Goal: Transaction & Acquisition: Purchase product/service

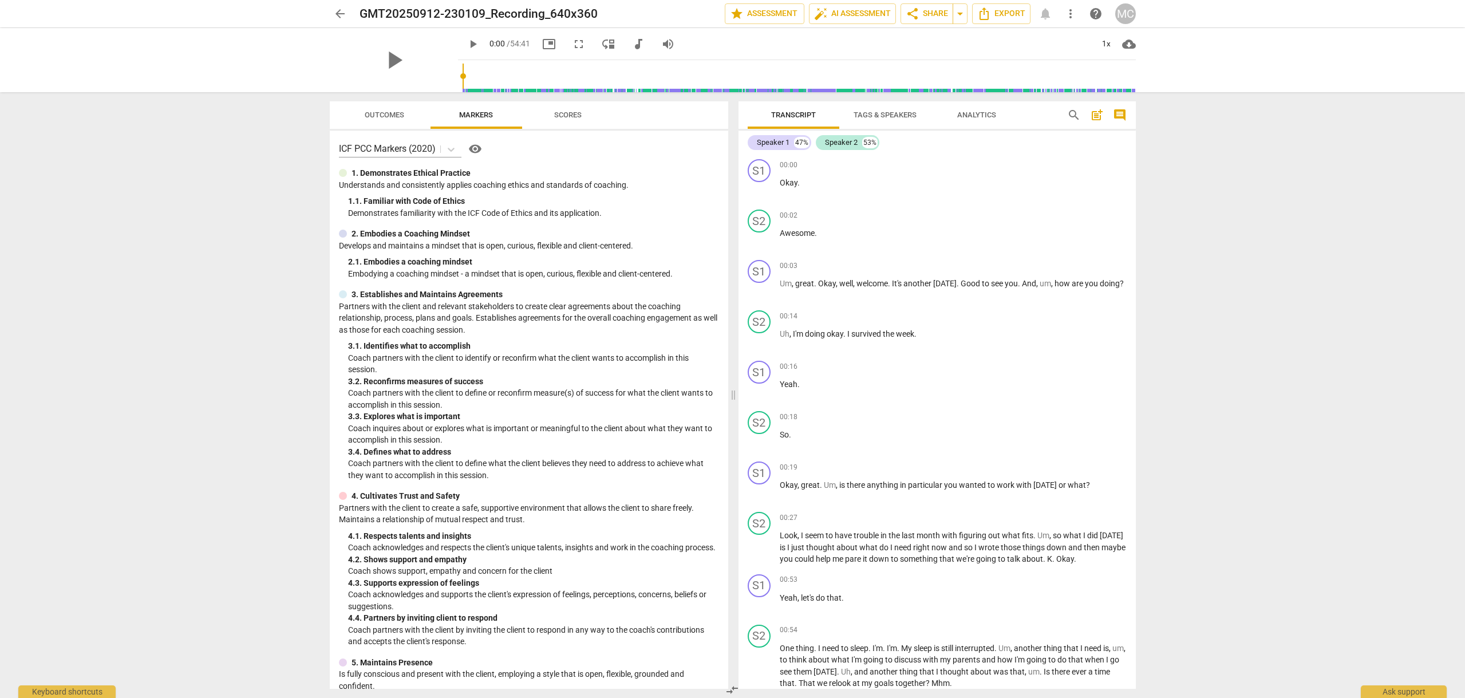
click at [339, 11] on span "arrow_back" at bounding box center [340, 14] width 14 height 14
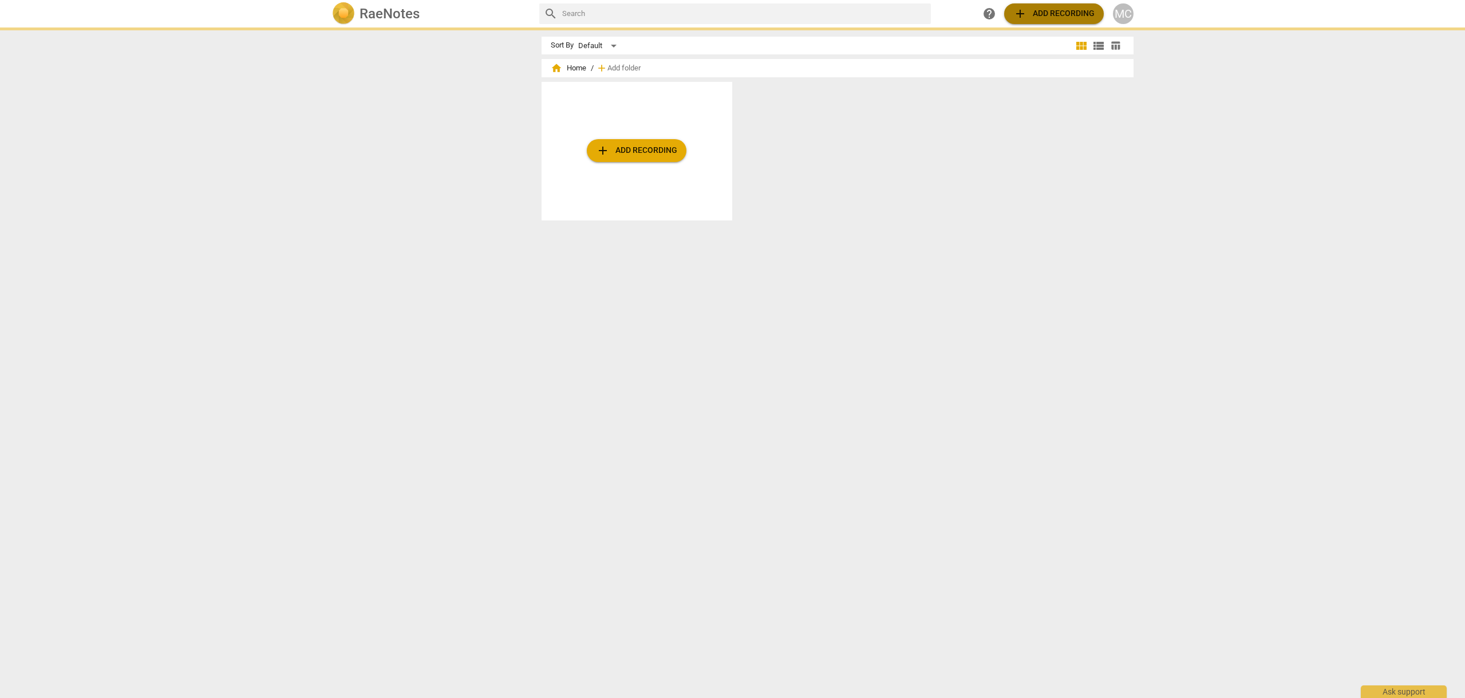
click at [1055, 13] on span "add Add recording" at bounding box center [1053, 14] width 81 height 14
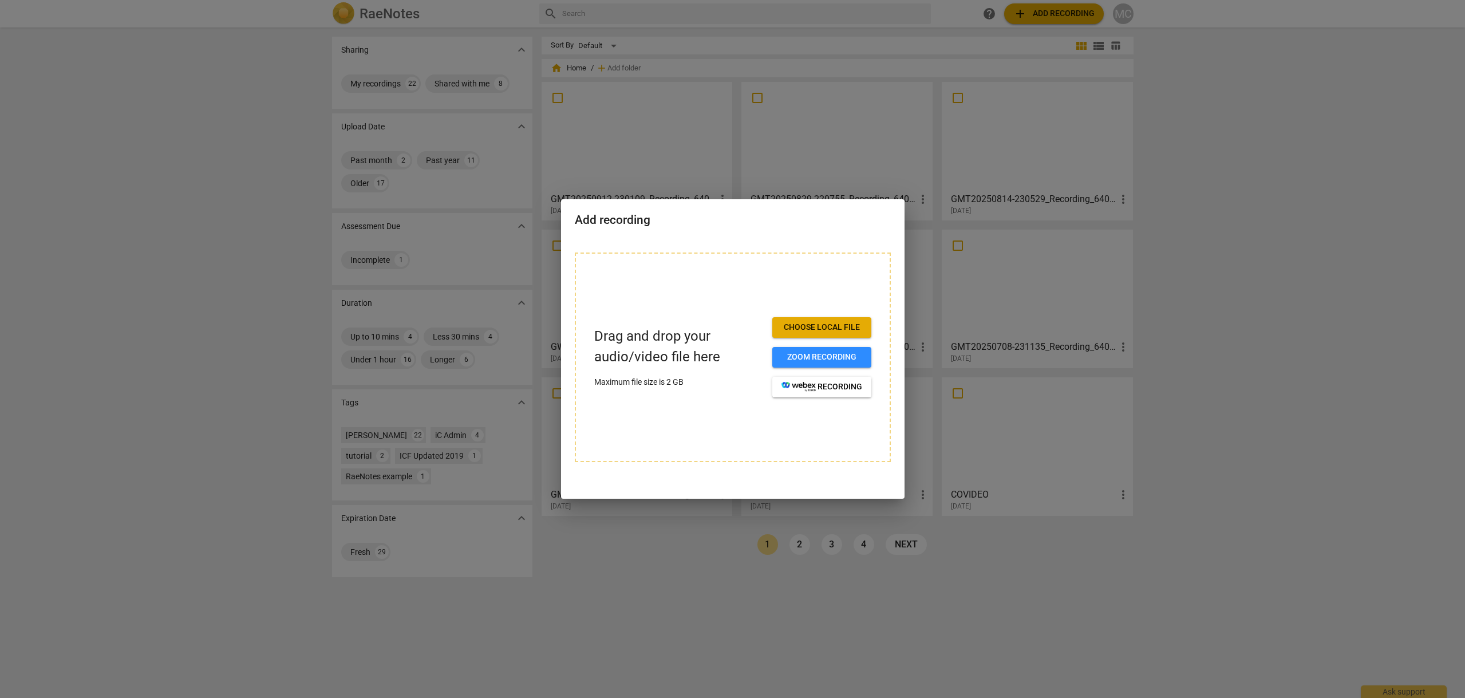
click at [825, 326] on span "Choose local file" at bounding box center [821, 327] width 81 height 11
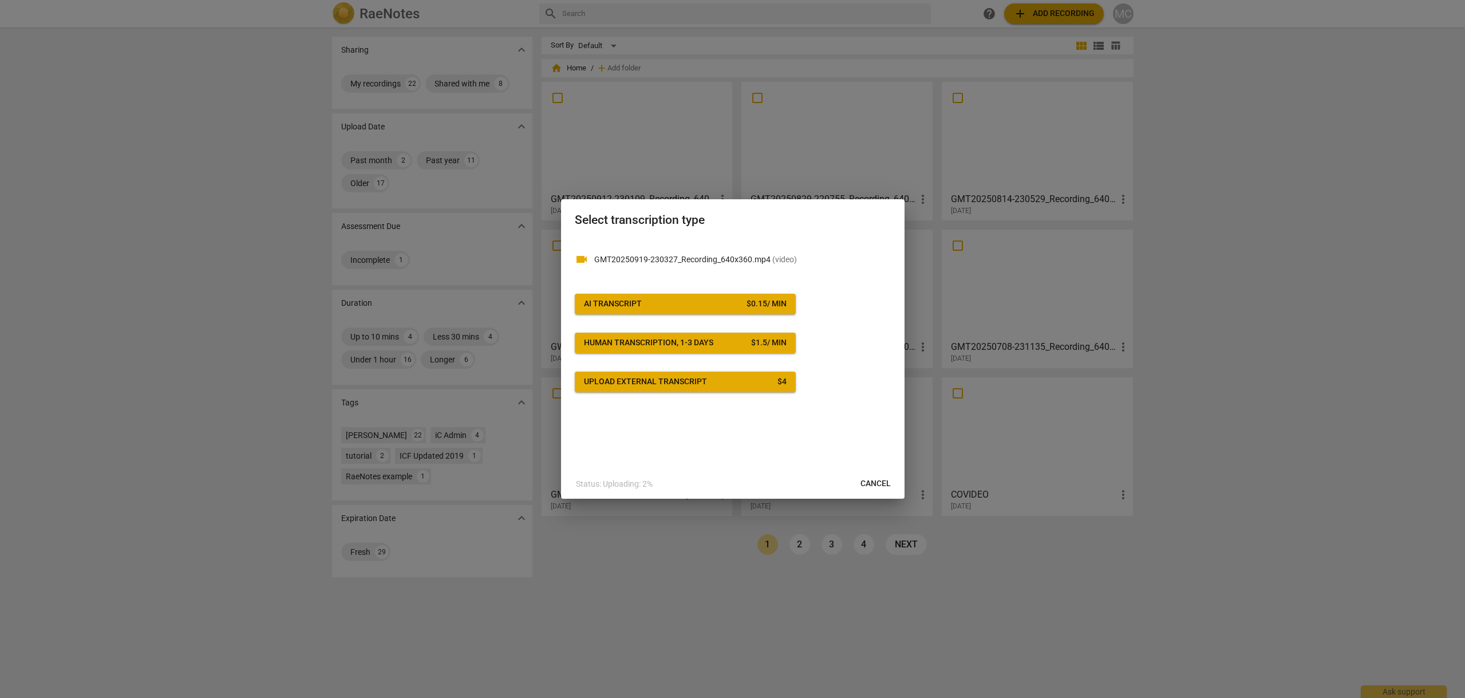
click at [624, 298] on div "AI Transcript" at bounding box center [613, 303] width 58 height 11
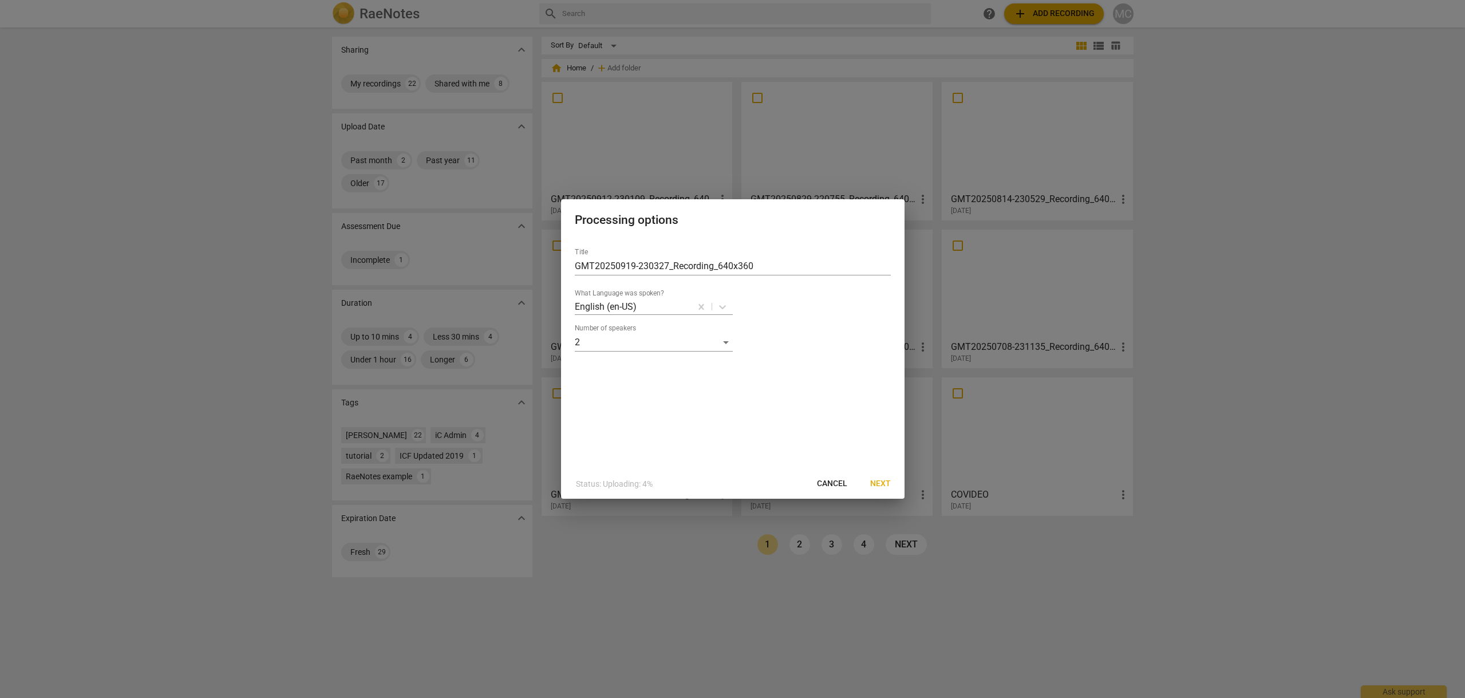
click at [883, 482] on span "Next" at bounding box center [880, 483] width 21 height 11
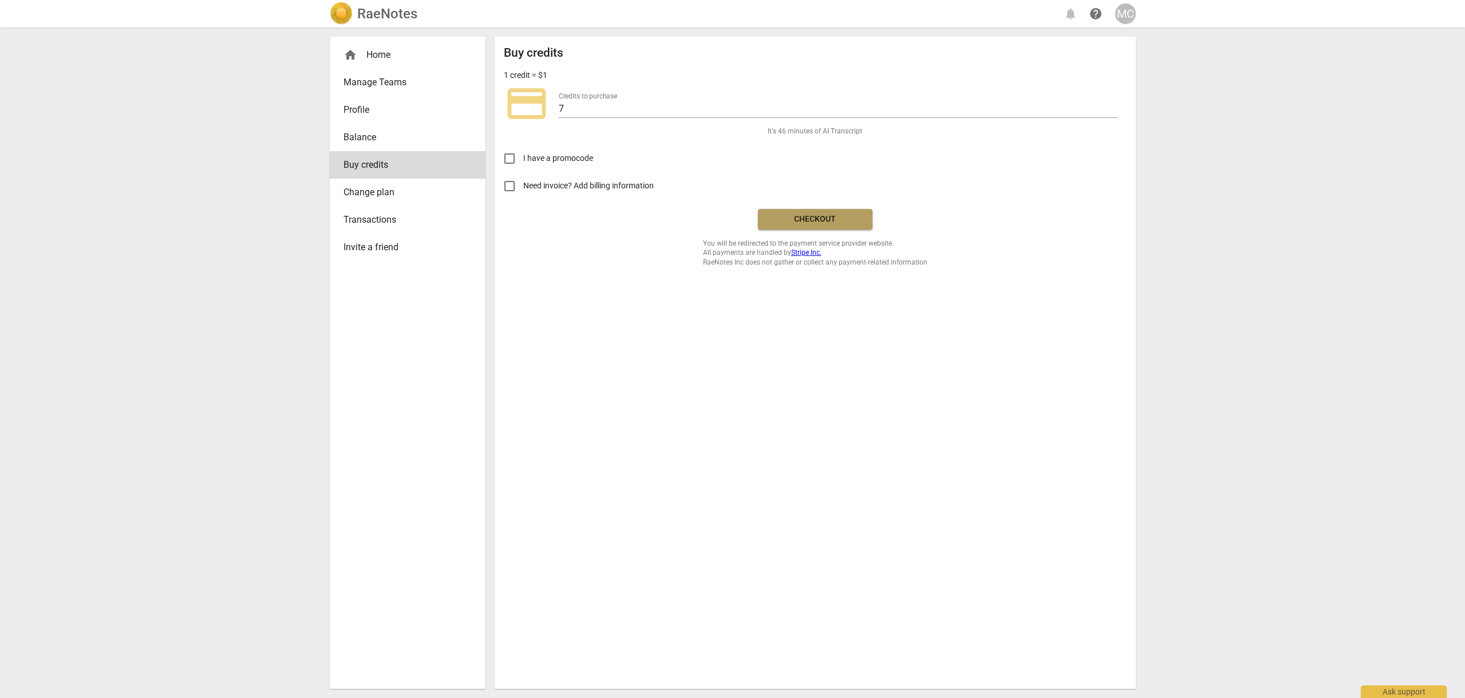
click at [825, 215] on span "Checkout" at bounding box center [815, 218] width 96 height 11
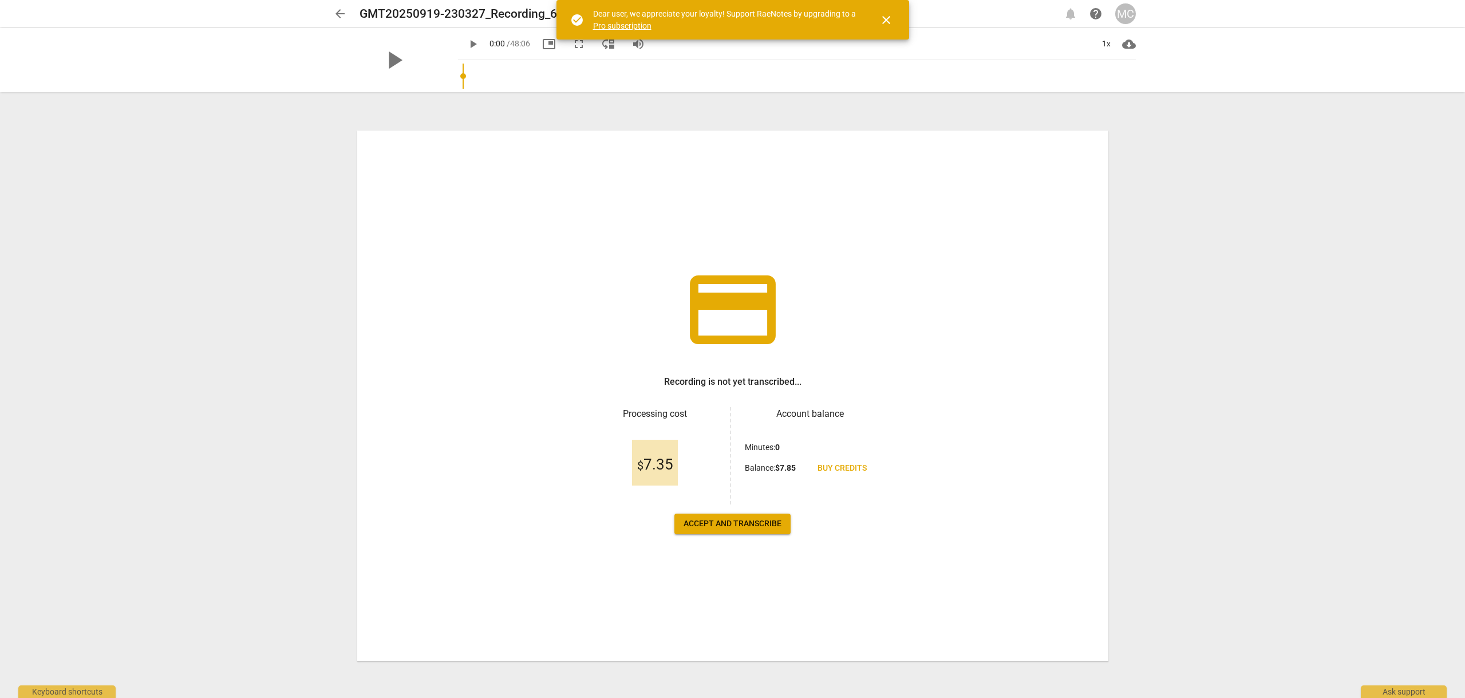
click at [739, 526] on span "Accept and transcribe" at bounding box center [732, 523] width 98 height 11
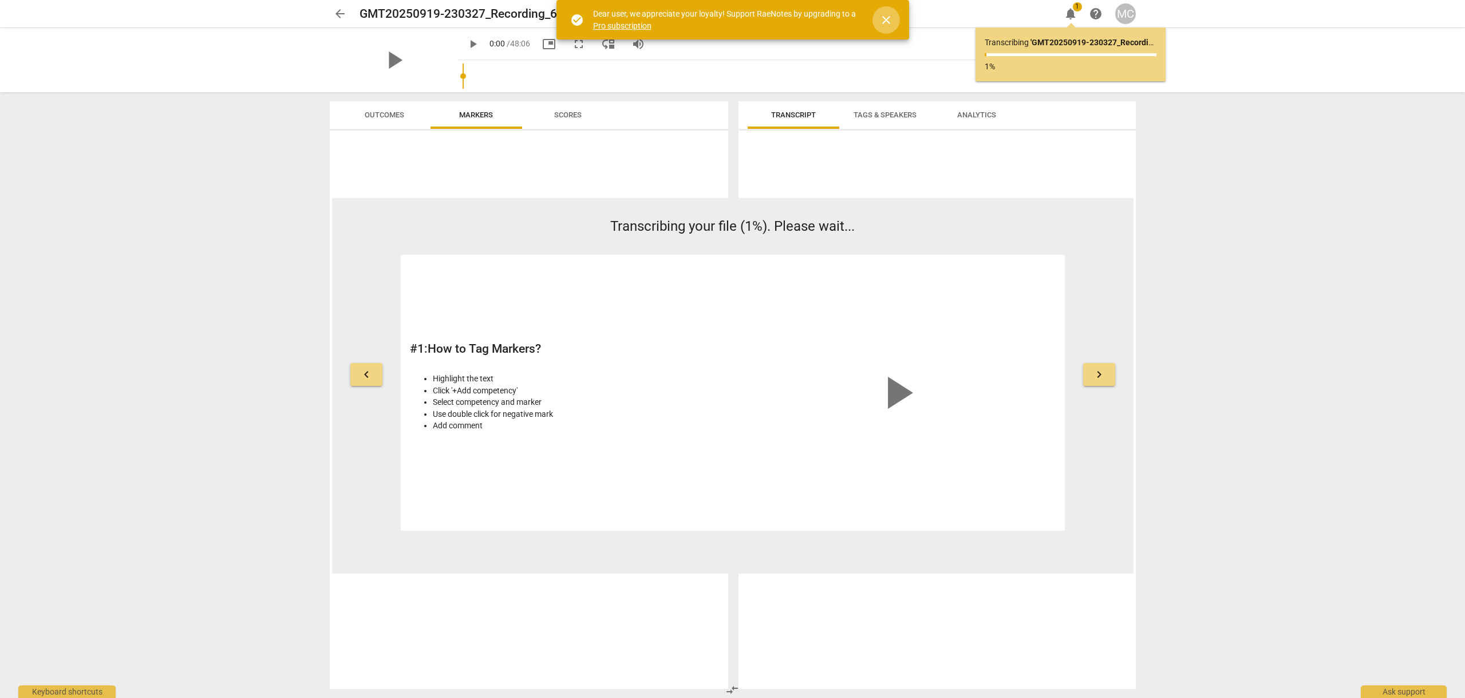
click at [884, 17] on span "close" at bounding box center [886, 20] width 14 height 14
